Goal: Task Accomplishment & Management: Manage account settings

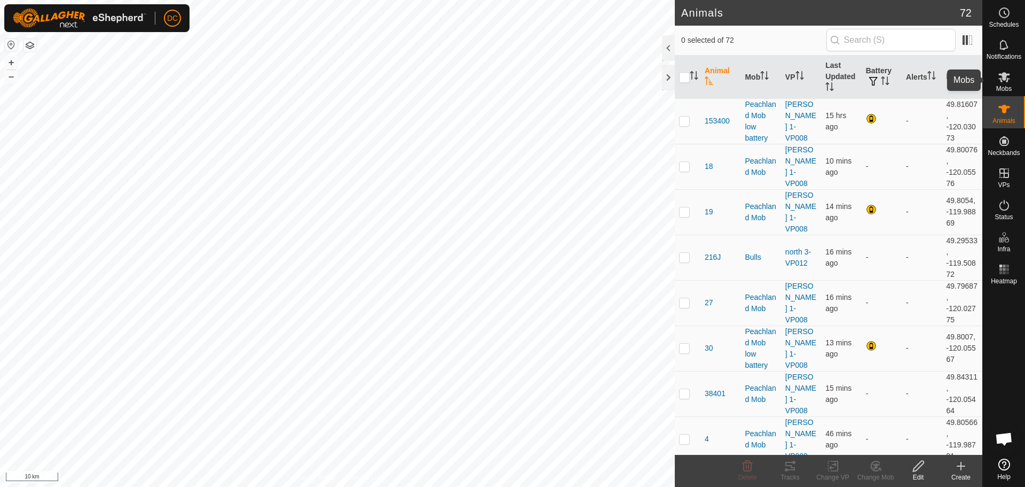
click at [1001, 85] on span "Mobs" at bounding box center [1004, 88] width 15 height 6
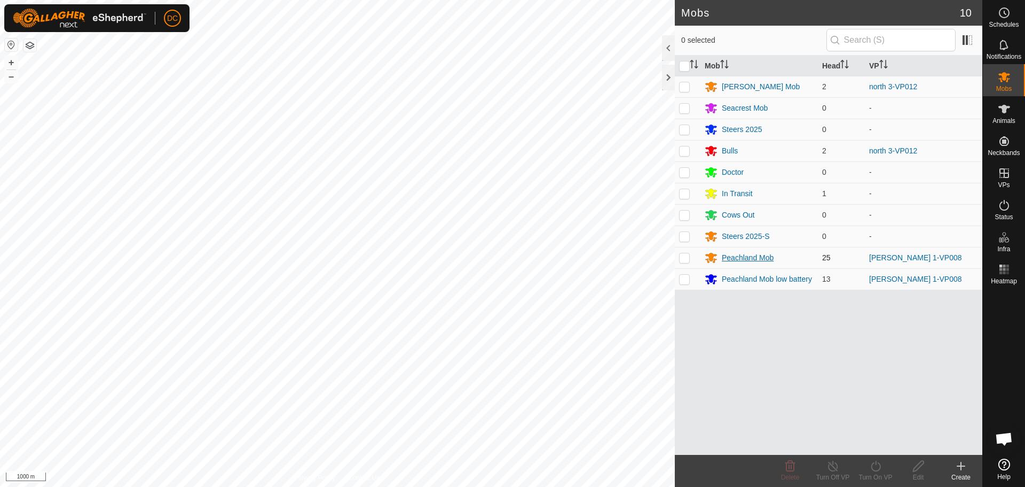
click at [753, 259] on div "Peachland Mob" at bounding box center [748, 257] width 52 height 11
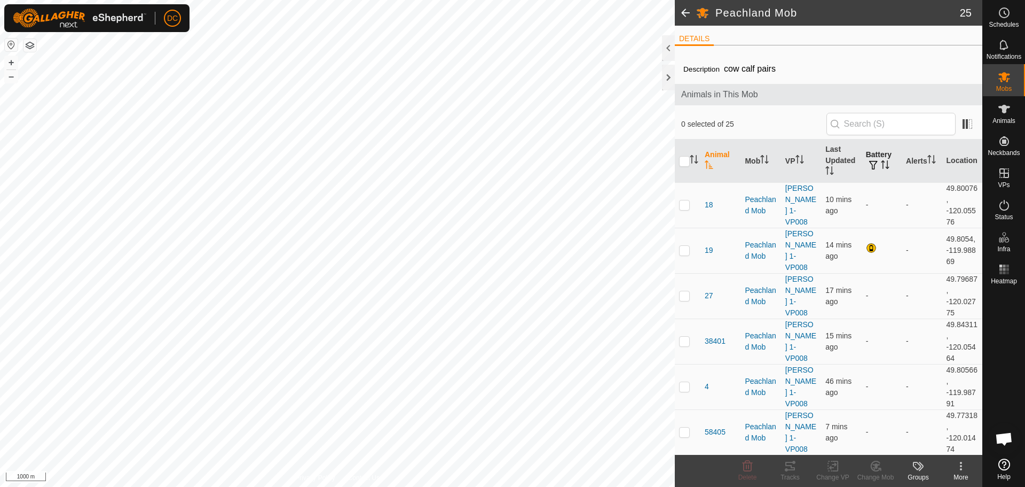
click at [883, 161] on icon "Activate to sort" at bounding box center [883, 164] width 1 height 9
click at [881, 161] on icon "Activate to sort" at bounding box center [885, 164] width 8 height 9
click at [1009, 88] on span "Mobs" at bounding box center [1004, 88] width 15 height 6
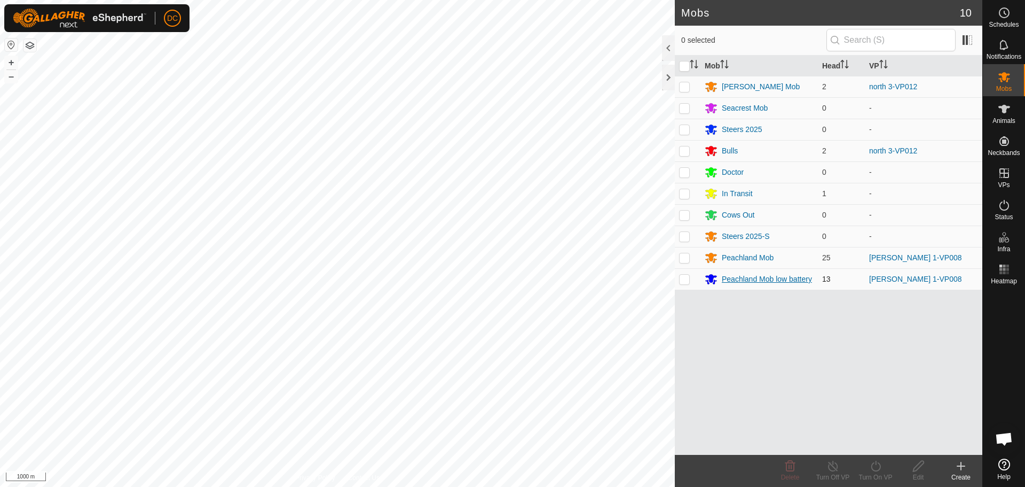
click at [771, 280] on div "Peachland Mob low battery" at bounding box center [767, 278] width 90 height 11
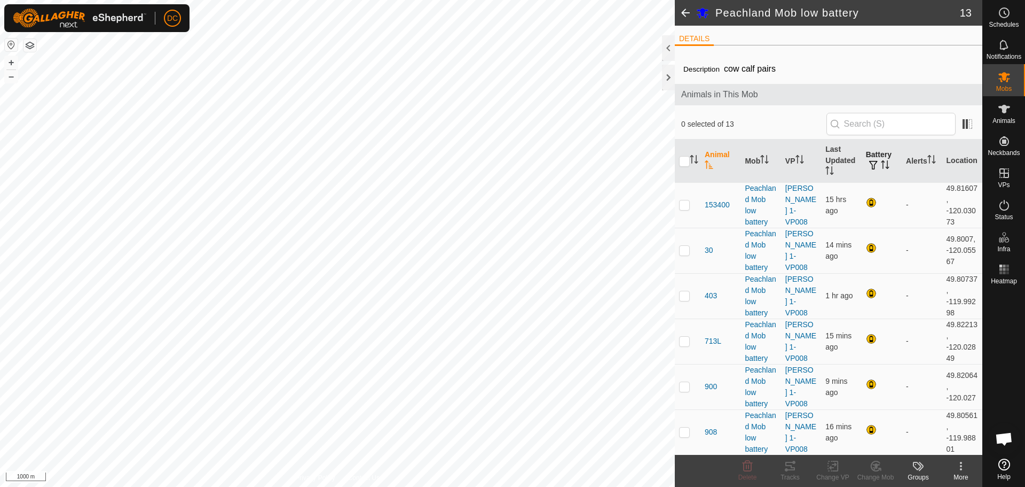
click at [871, 159] on th "Battery" at bounding box center [882, 160] width 40 height 43
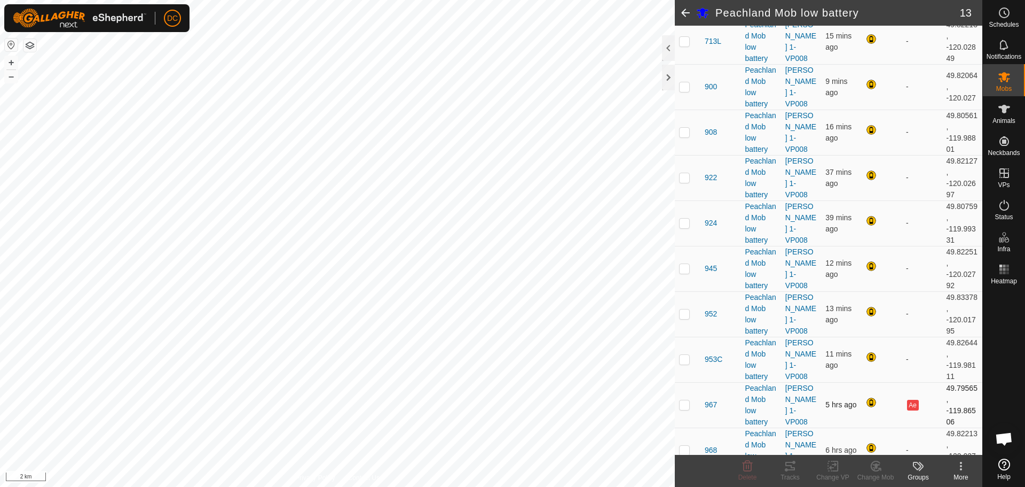
scroll to position [318, 0]
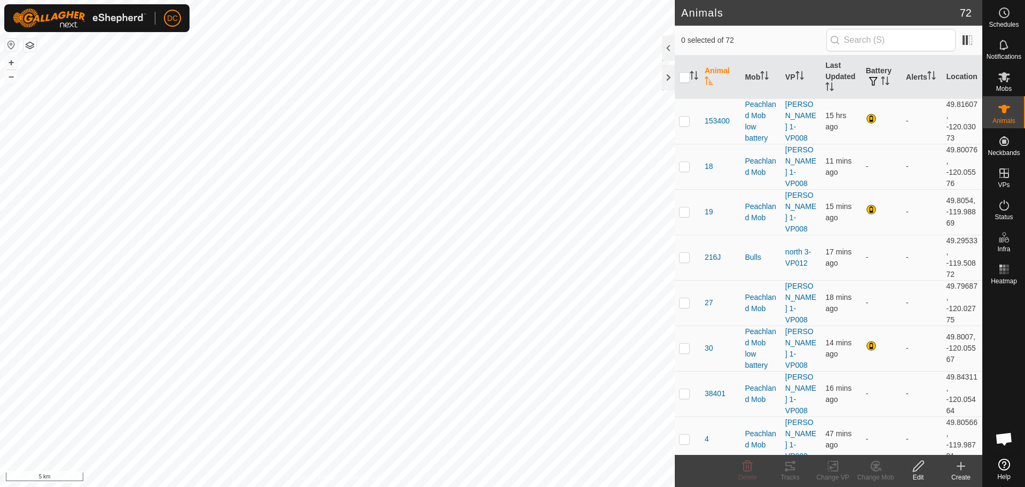
click at [713, 71] on th "Animal" at bounding box center [721, 77] width 40 height 43
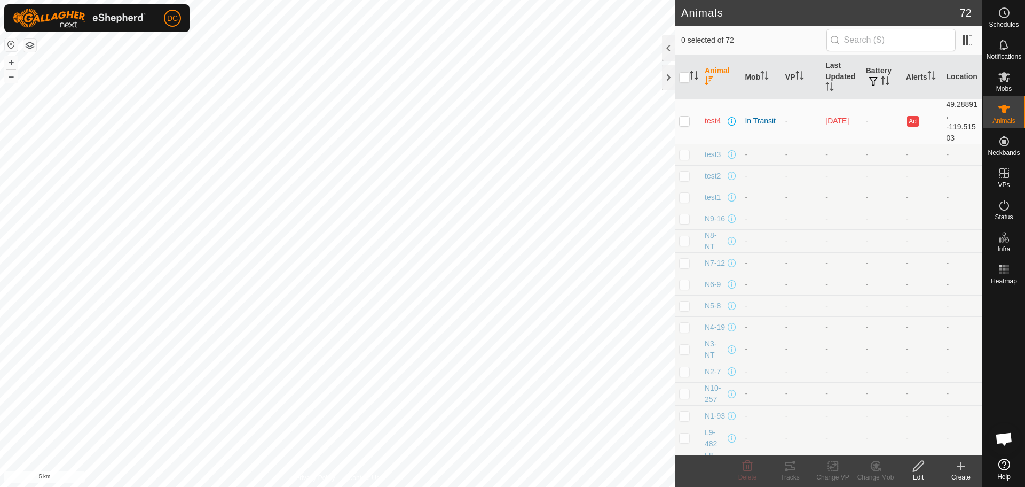
click at [712, 72] on th "Animal" at bounding box center [721, 77] width 40 height 43
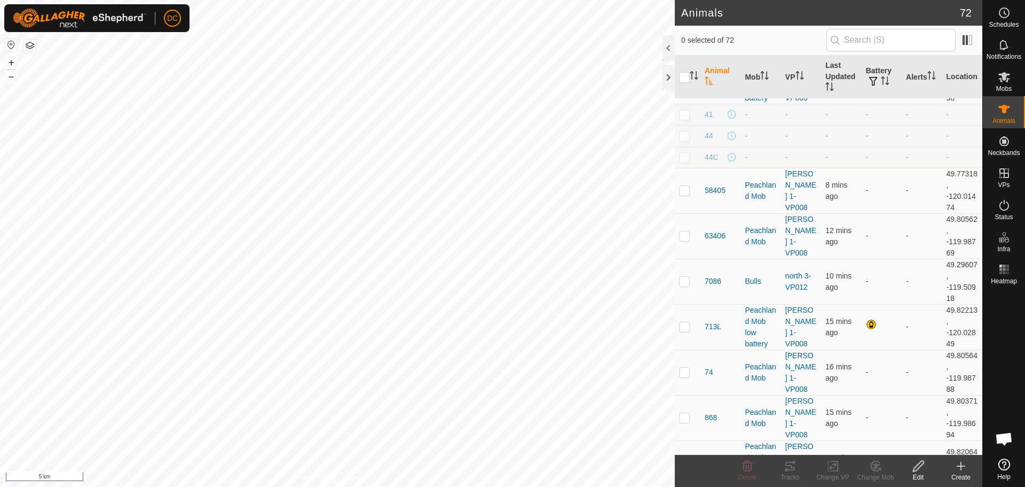
scroll to position [534, 0]
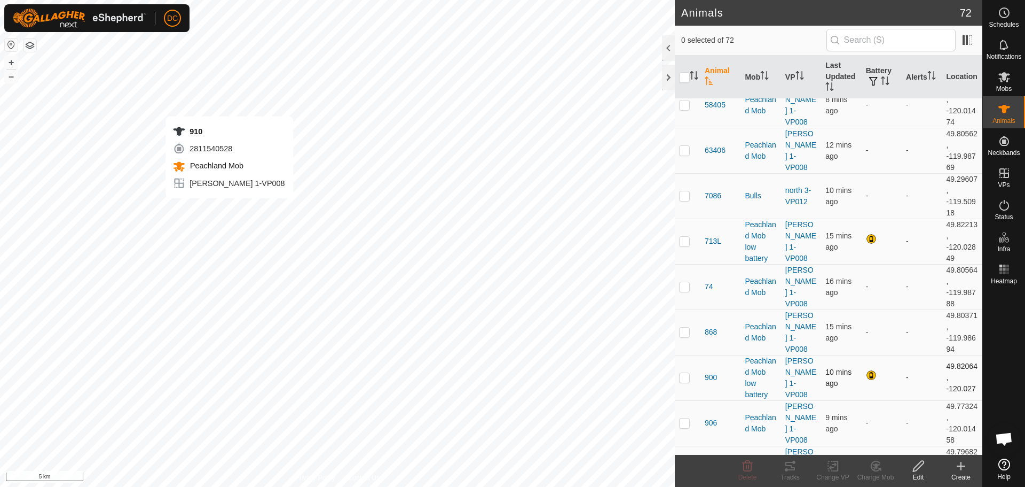
checkbox input "true"
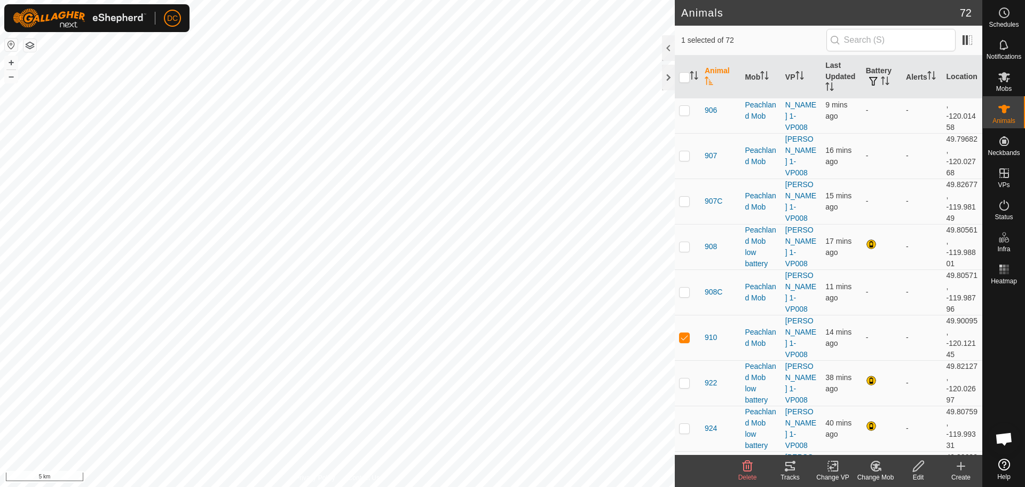
scroll to position [908, 0]
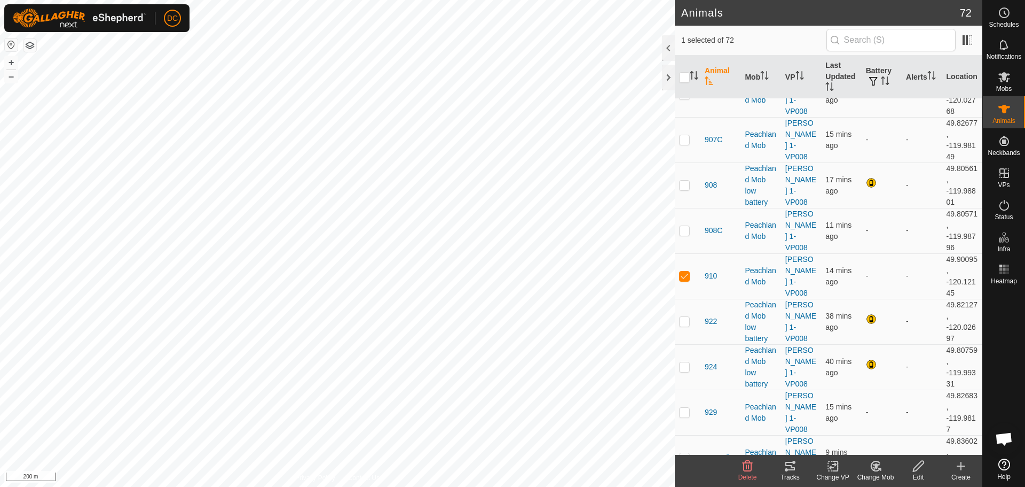
click at [833, 465] on icon at bounding box center [832, 466] width 7 height 7
click at [856, 442] on link "Turn Off VP" at bounding box center [865, 442] width 106 height 21
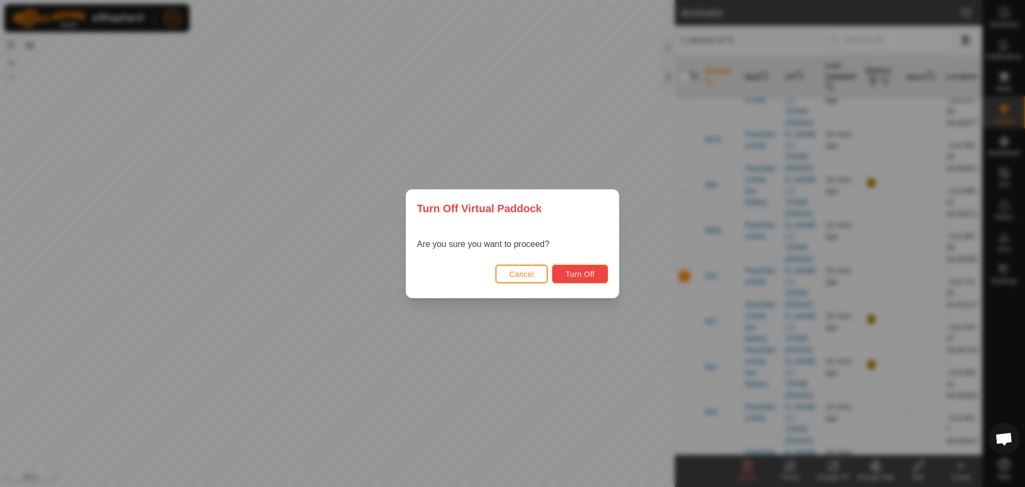
click at [583, 272] on span "Turn Off" at bounding box center [580, 274] width 29 height 9
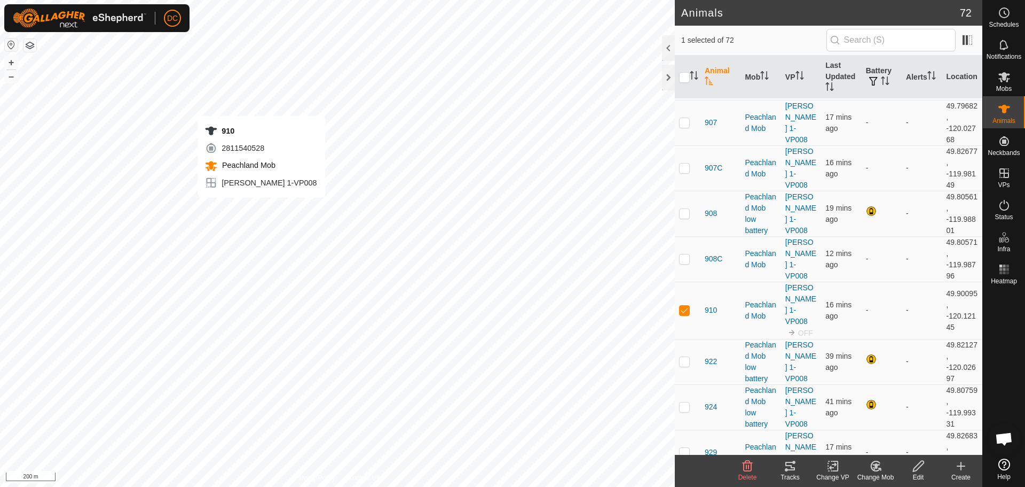
scroll to position [908, 0]
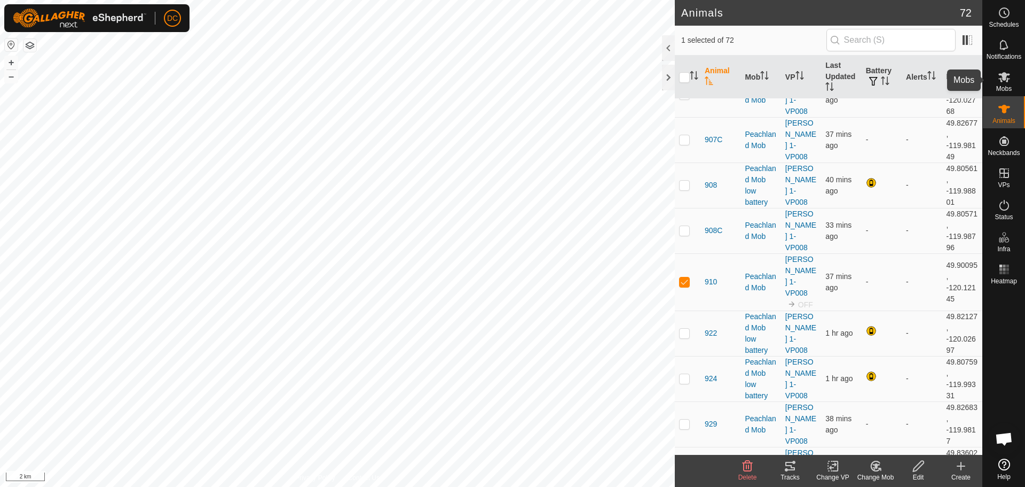
click at [1003, 77] on icon at bounding box center [1005, 77] width 12 height 10
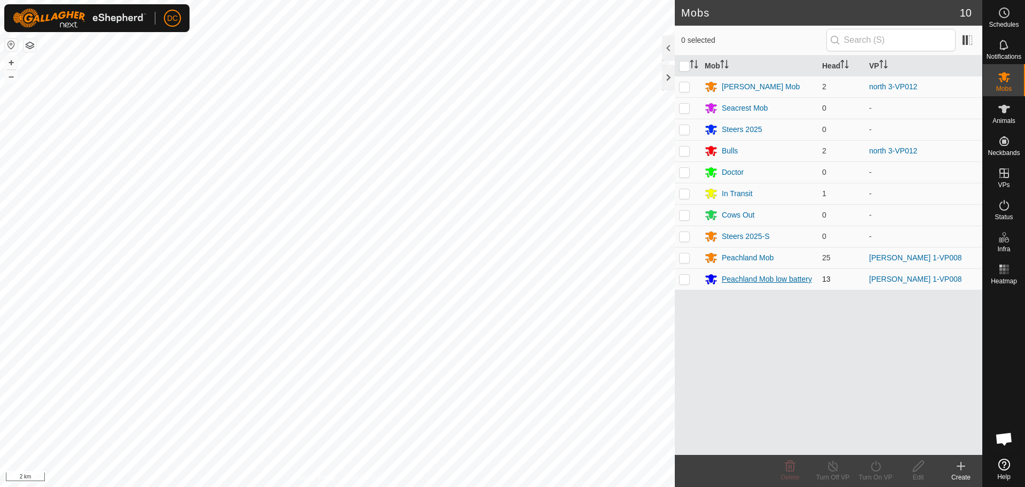
click at [754, 276] on div "Peachland Mob low battery" at bounding box center [767, 278] width 90 height 11
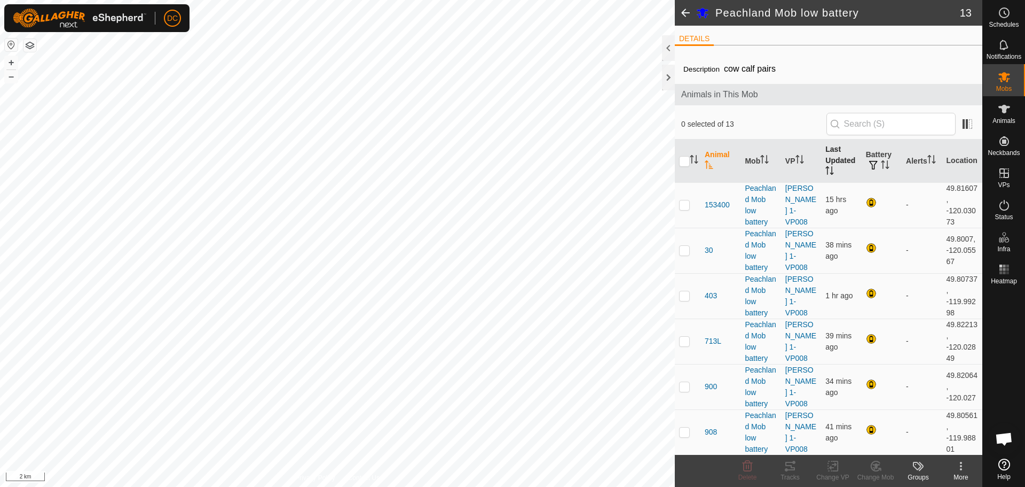
click at [838, 154] on th "Last Updated" at bounding box center [841, 160] width 40 height 43
click at [686, 250] on p-checkbox at bounding box center [684, 250] width 11 height 9
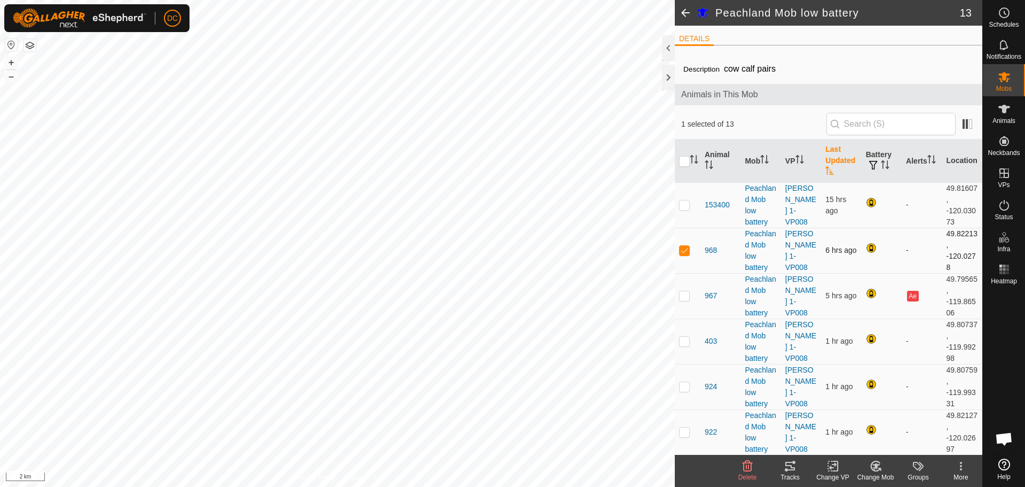
click at [685, 249] on p-checkbox at bounding box center [684, 250] width 11 height 9
checkbox input "false"
click at [686, 293] on p-checkbox at bounding box center [684, 295] width 11 height 9
checkbox input "false"
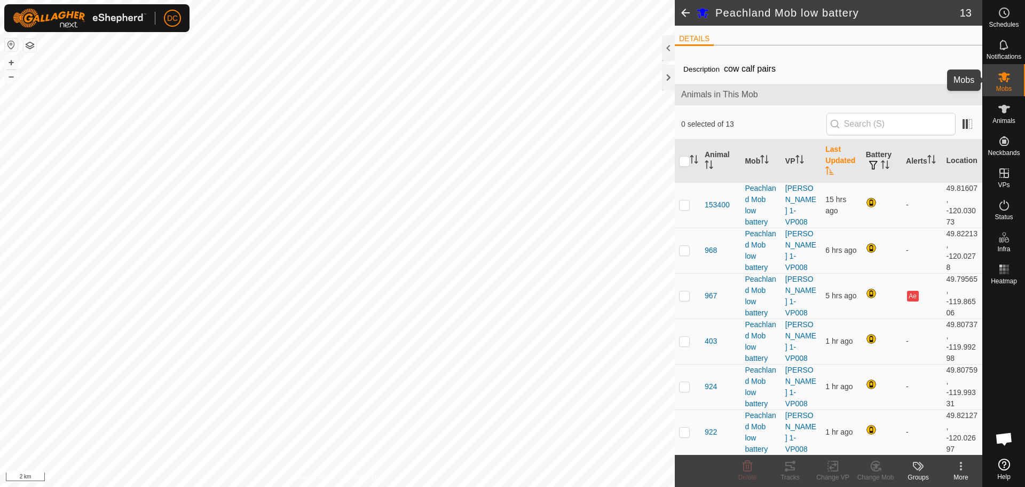
click at [1009, 79] on icon at bounding box center [1005, 77] width 12 height 10
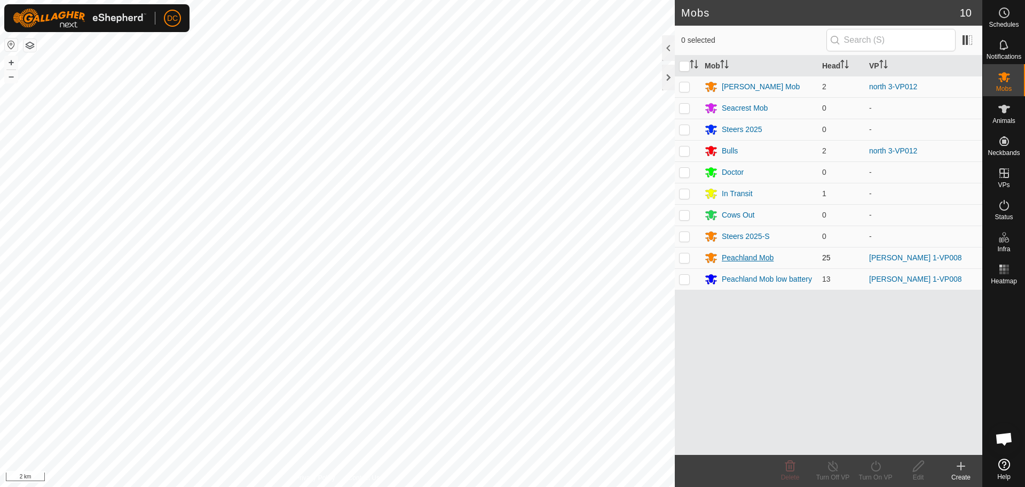
click at [747, 256] on div "Peachland Mob" at bounding box center [748, 257] width 52 height 11
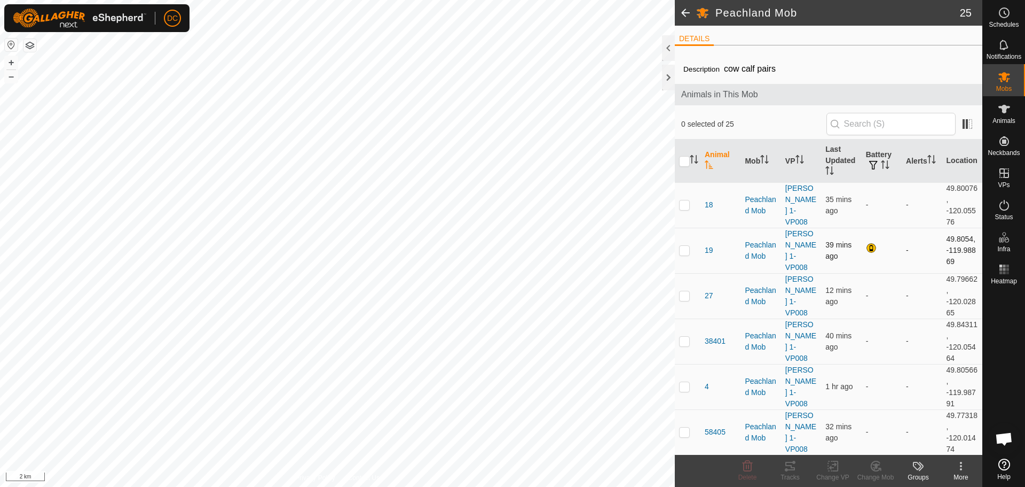
click at [683, 246] on p-checkbox at bounding box center [684, 250] width 11 height 9
checkbox input "true"
click at [691, 292] on td at bounding box center [688, 295] width 26 height 45
click at [692, 292] on td at bounding box center [688, 295] width 26 height 45
checkbox input "false"
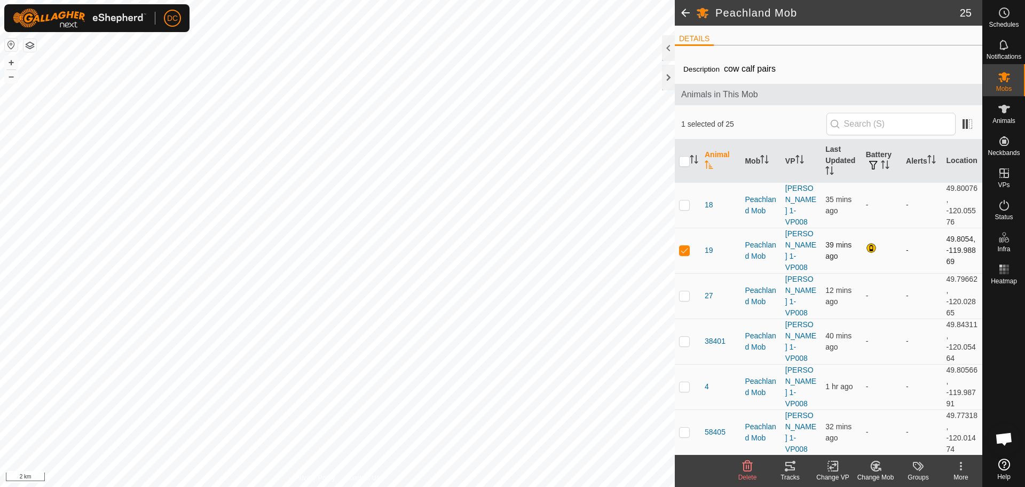
click at [688, 246] on p-checkbox at bounding box center [684, 250] width 11 height 9
checkbox input "false"
click at [1004, 79] on icon at bounding box center [1005, 77] width 12 height 10
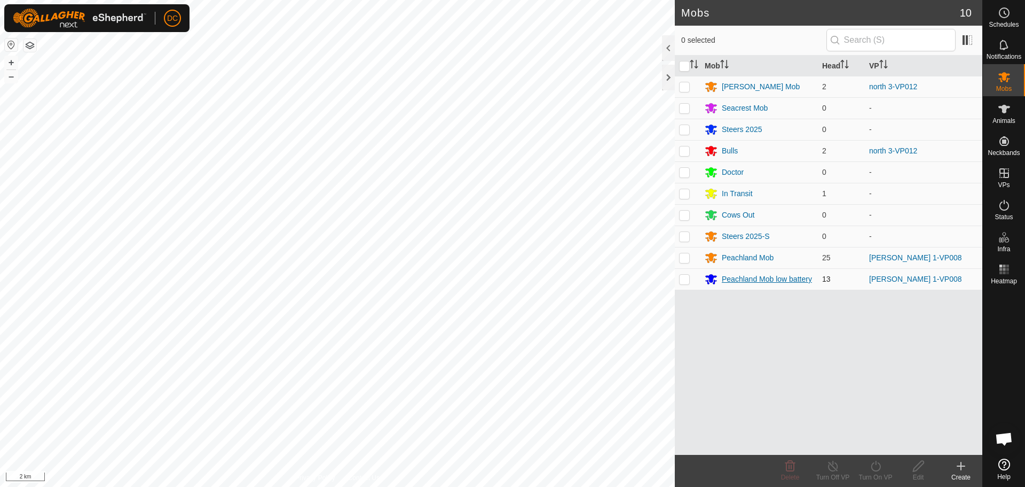
click at [787, 280] on div "Peachland Mob low battery" at bounding box center [767, 278] width 90 height 11
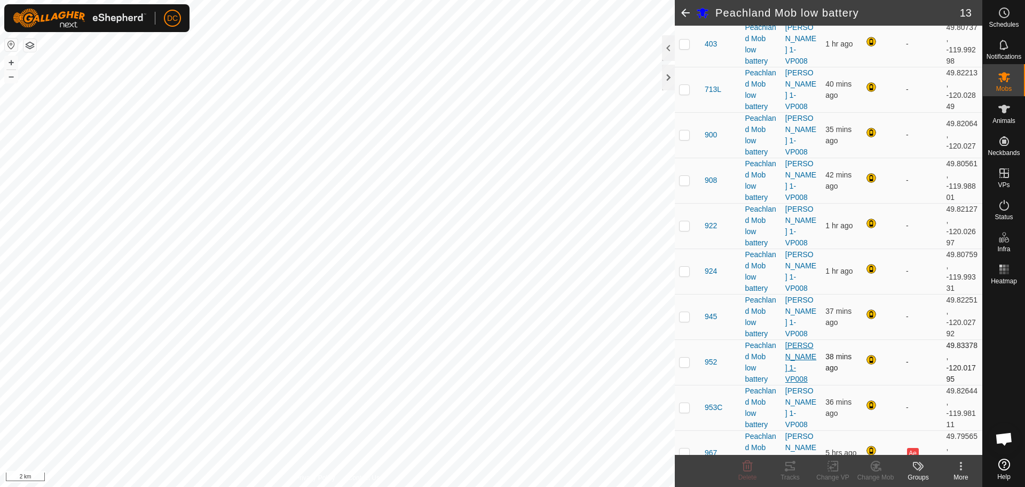
scroll to position [105, 0]
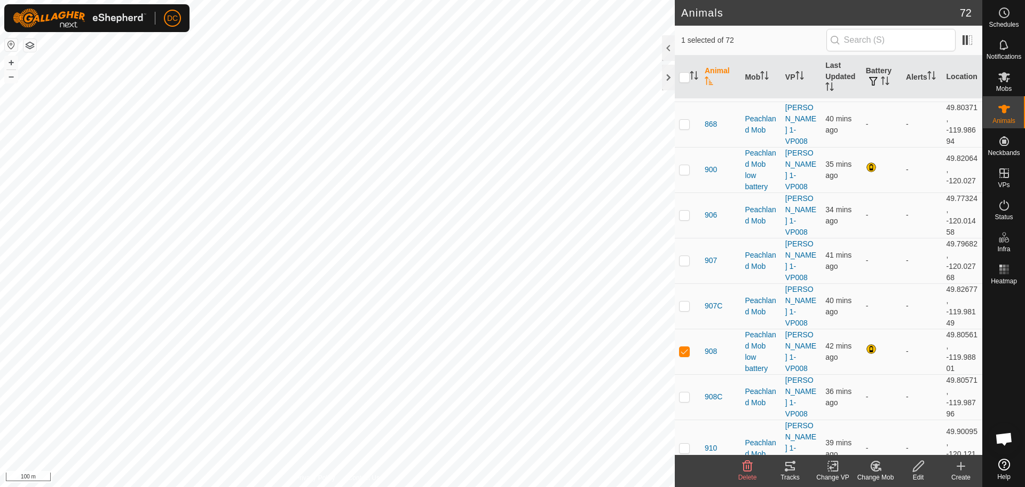
scroll to position [723, 0]
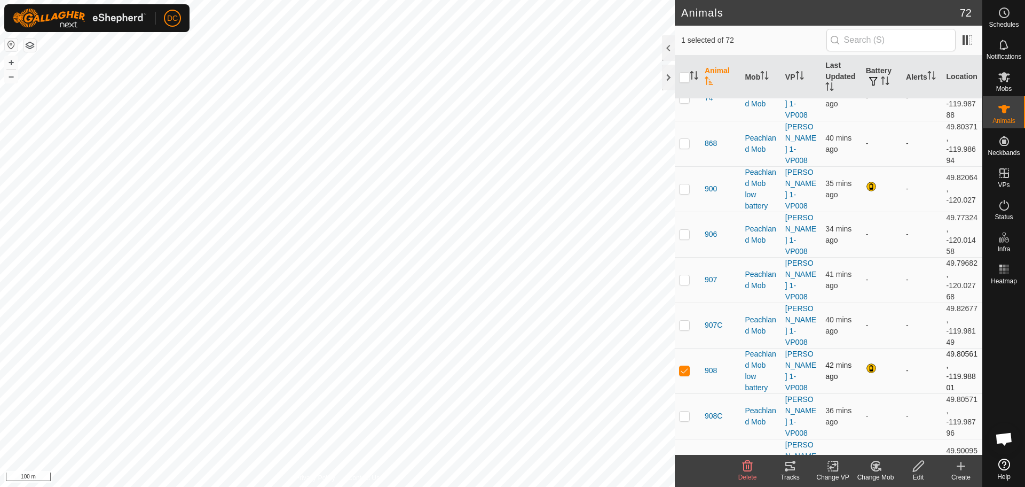
click at [683, 366] on p-checkbox at bounding box center [684, 370] width 11 height 9
checkbox input "true"
click at [712, 365] on span "908" at bounding box center [711, 370] width 12 height 11
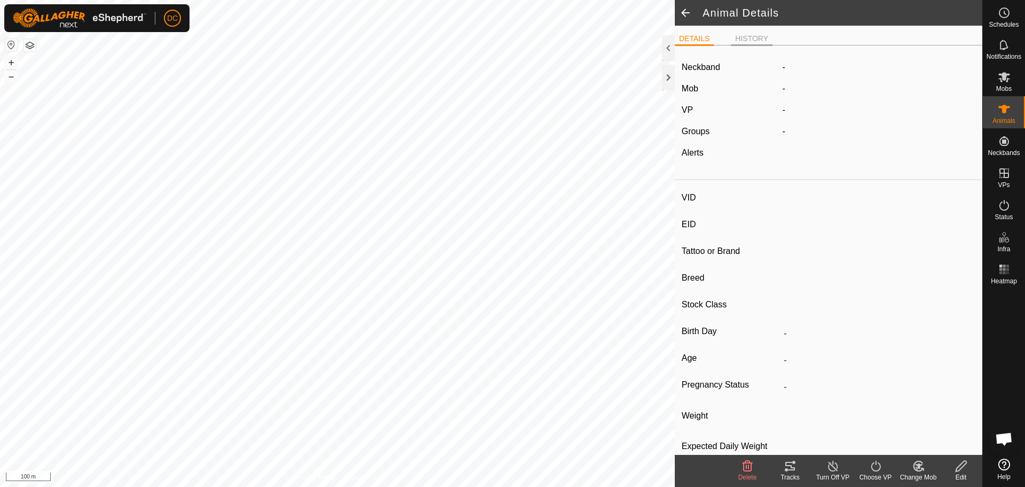
type input "908"
type input "124000192814526"
type input "-"
type input "HEIFER"
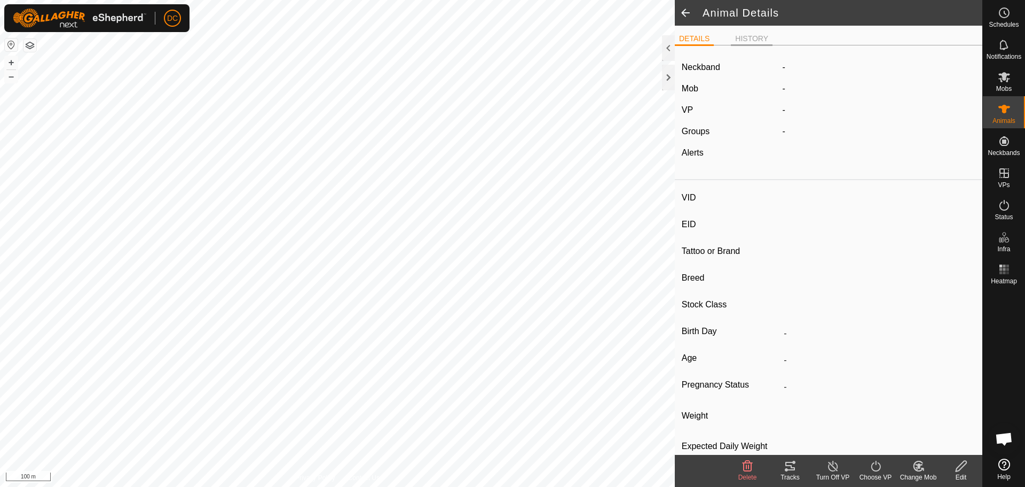
type input "416 kg"
type input "-"
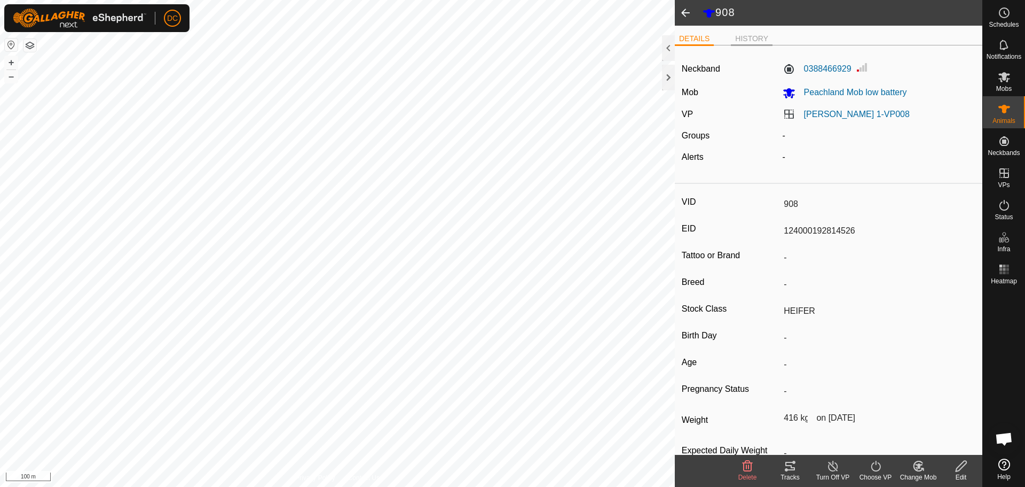
click at [753, 40] on li "HISTORY" at bounding box center [752, 39] width 42 height 13
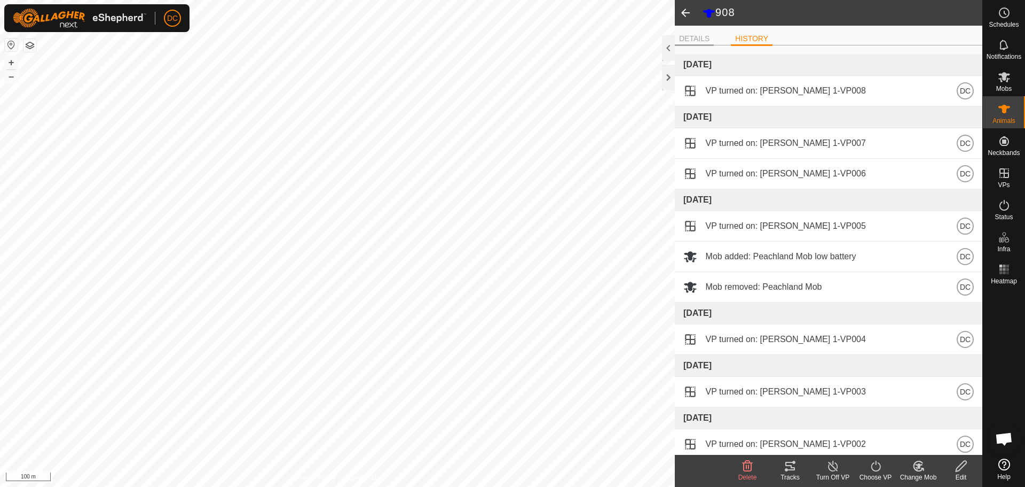
click at [696, 36] on li "DETAILS" at bounding box center [694, 39] width 39 height 13
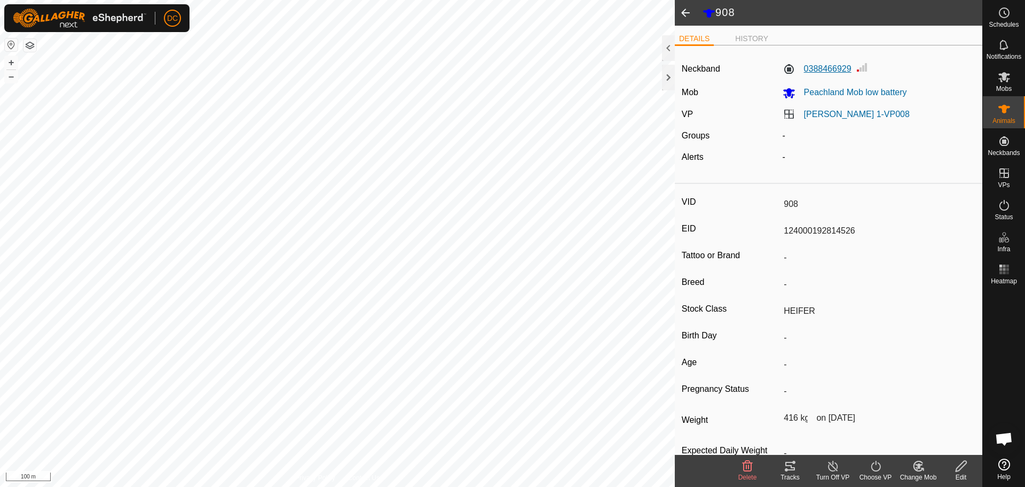
click at [826, 71] on label "0388466929" at bounding box center [817, 68] width 69 height 13
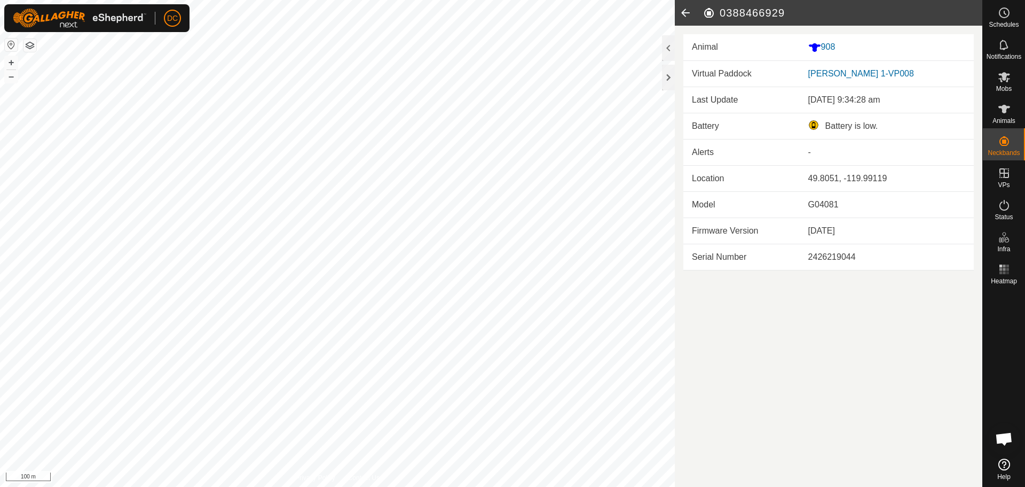
click at [681, 15] on icon at bounding box center [685, 13] width 21 height 26
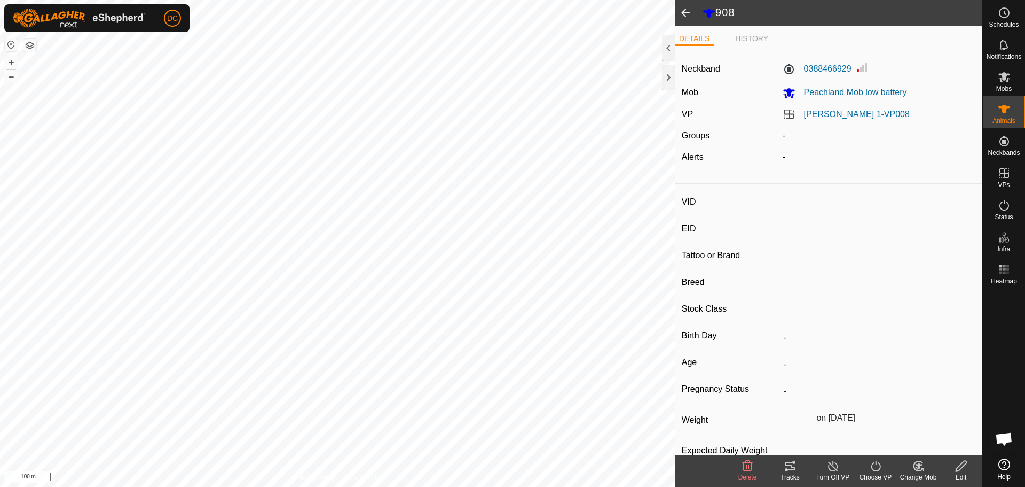
type input "908"
type input "124000192814526"
type input "-"
type input "HEIFER"
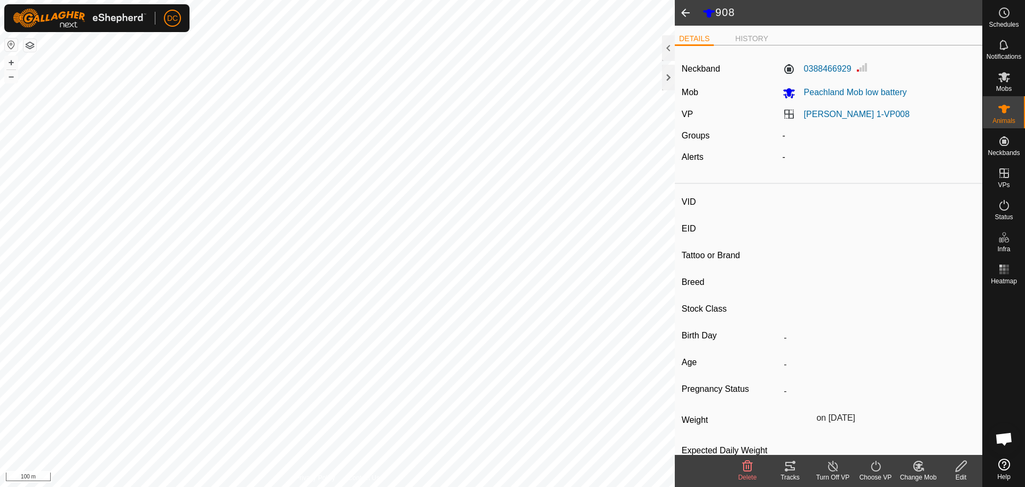
type input "416 kg"
type input "-"
click at [684, 14] on span at bounding box center [685, 13] width 21 height 26
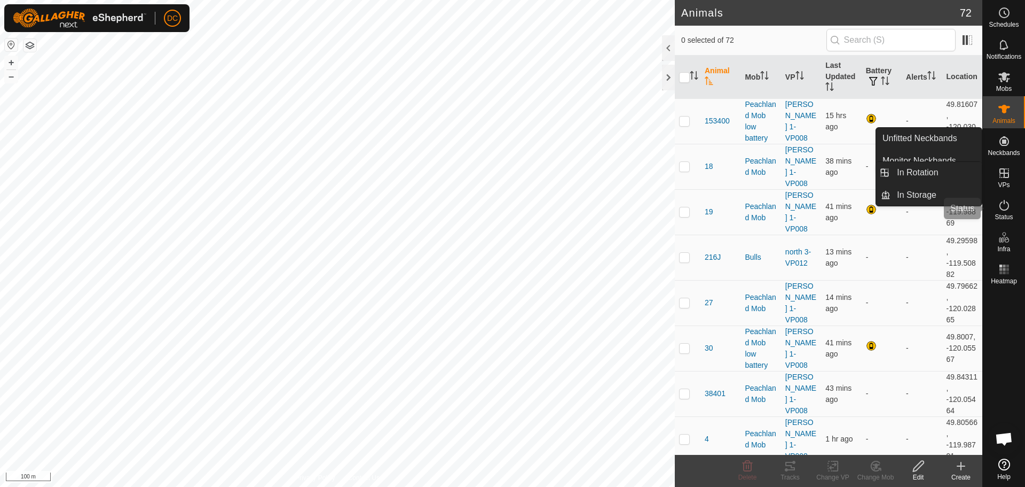
click at [1012, 209] on es-activation-svg-icon at bounding box center [1004, 205] width 19 height 17
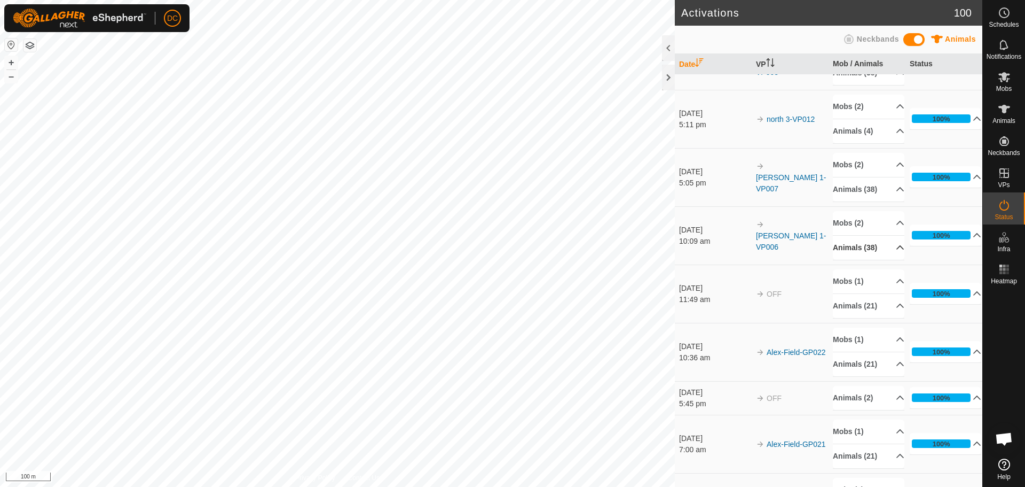
scroll to position [320, 0]
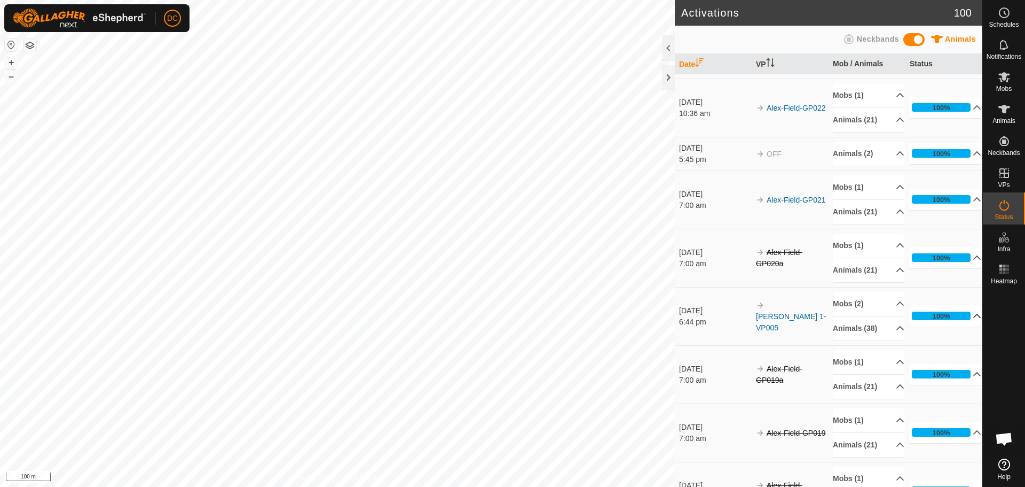
click at [964, 315] on p-accordion-header "100%" at bounding box center [946, 315] width 72 height 21
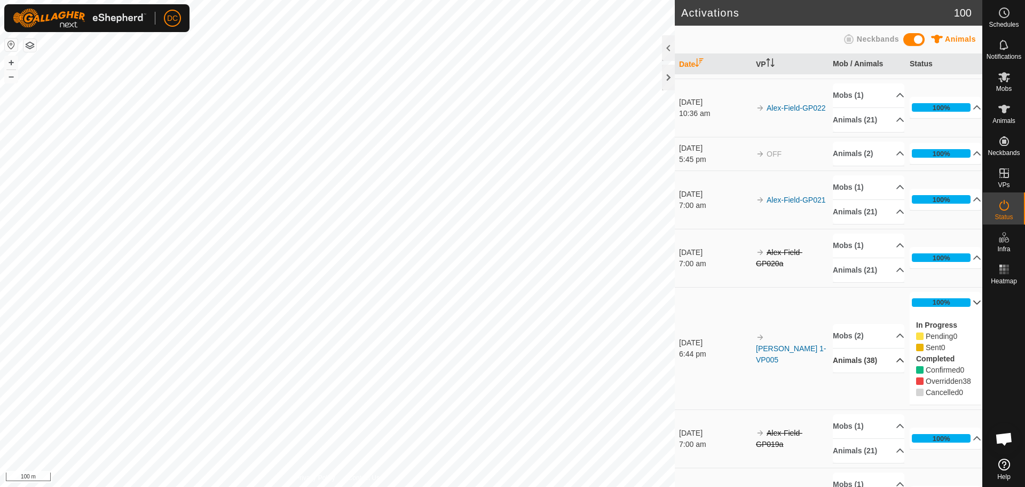
click at [888, 365] on p-accordion-header "Animals (38)" at bounding box center [869, 360] width 72 height 24
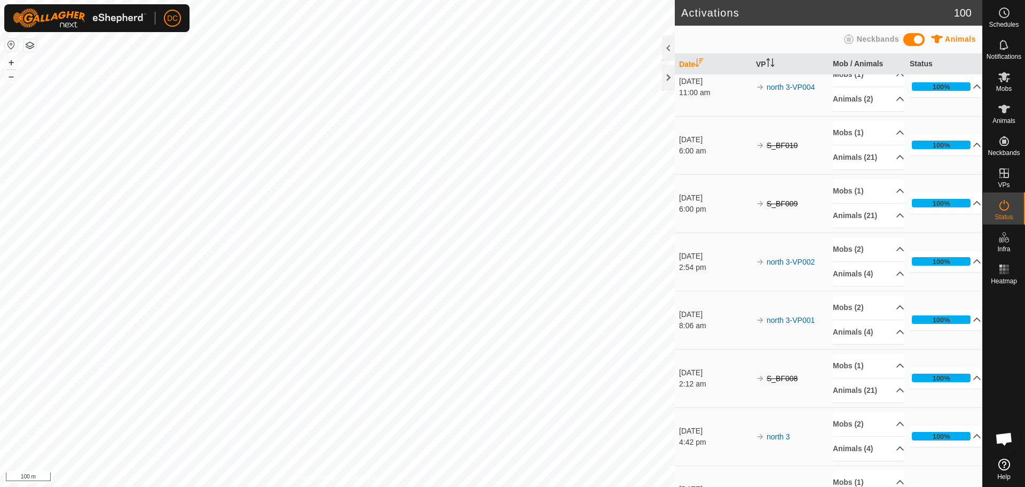
scroll to position [5074, 0]
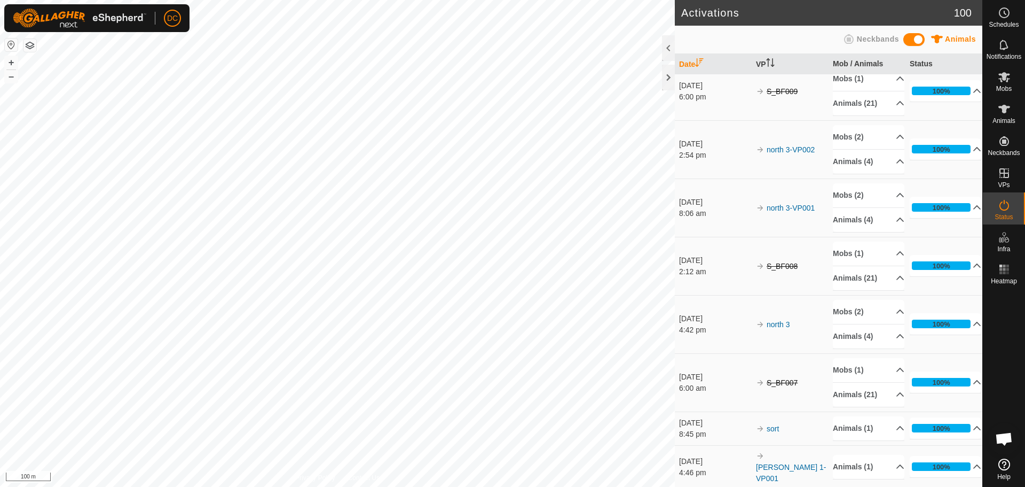
click at [800, 212] on link "north 3-VP001" at bounding box center [791, 207] width 48 height 9
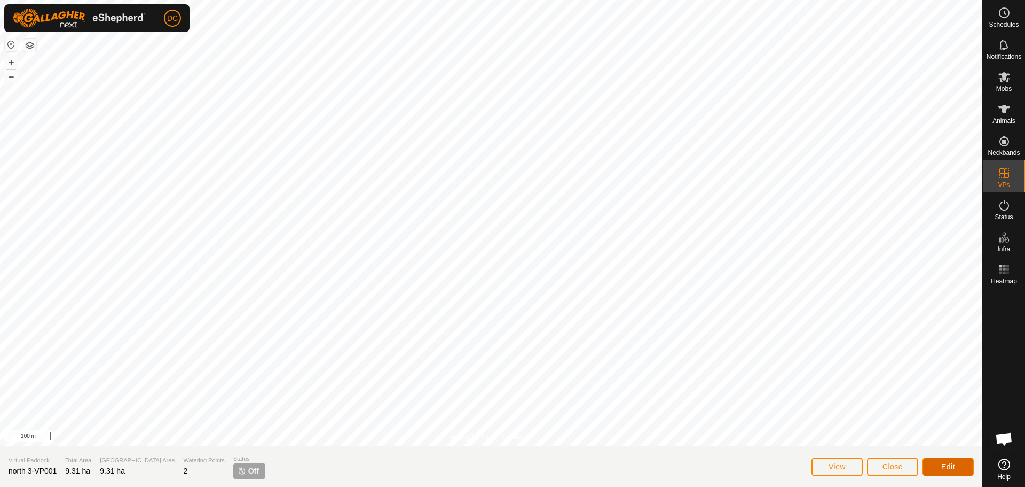
click at [955, 467] on span "Edit" at bounding box center [949, 466] width 14 height 9
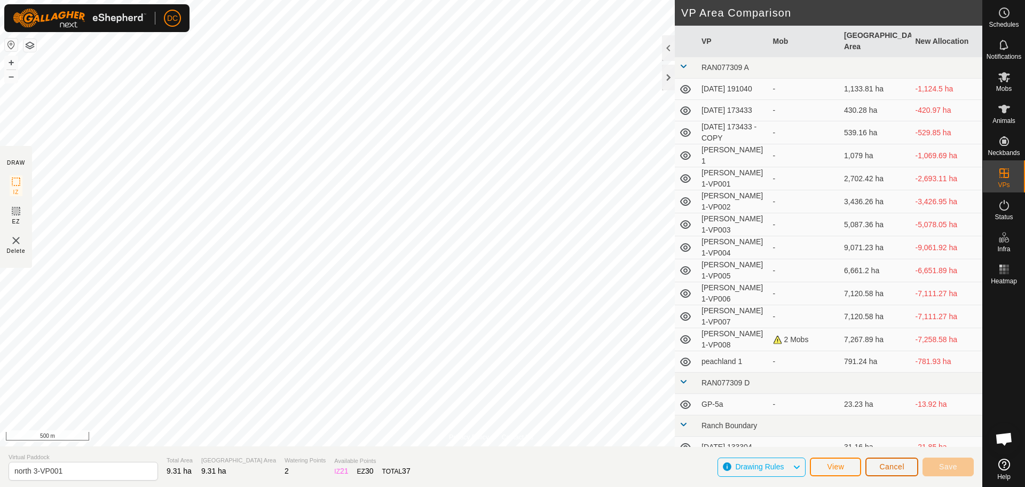
click at [896, 468] on span "Cancel" at bounding box center [892, 466] width 25 height 9
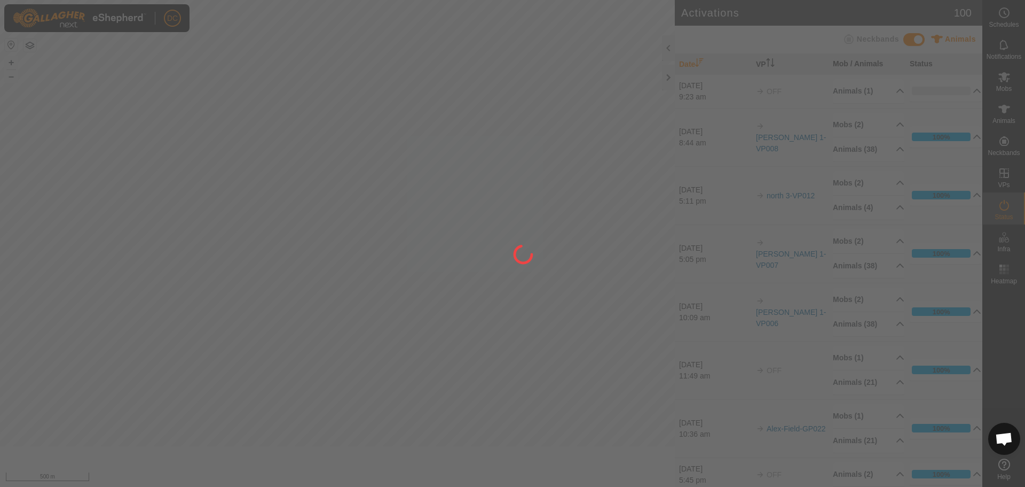
click at [476, 180] on div at bounding box center [512, 243] width 1025 height 487
